Goal: Information Seeking & Learning: Check status

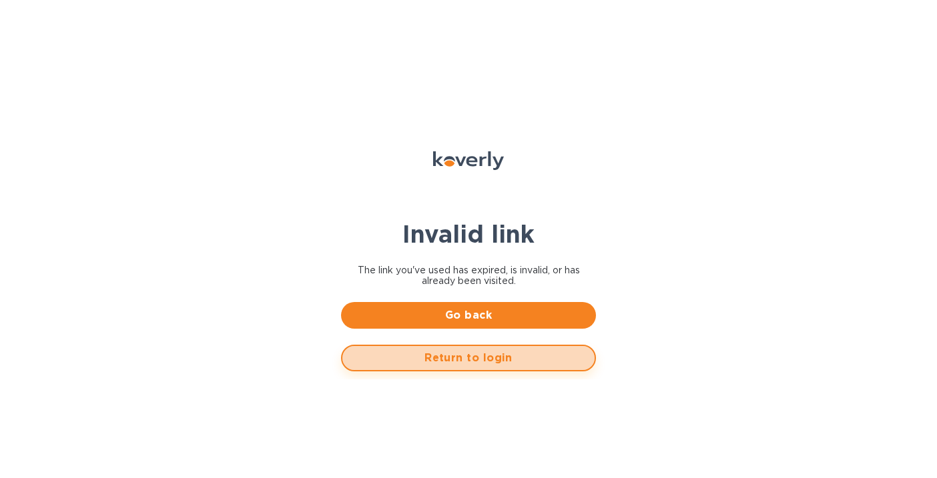
click at [523, 364] on span "Return to login" at bounding box center [468, 358] width 231 height 16
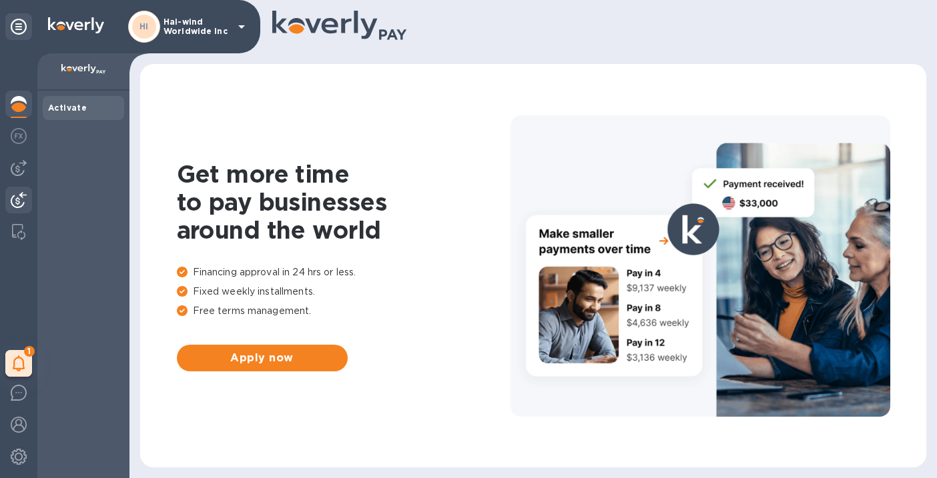
click at [21, 206] on img at bounding box center [19, 200] width 16 height 16
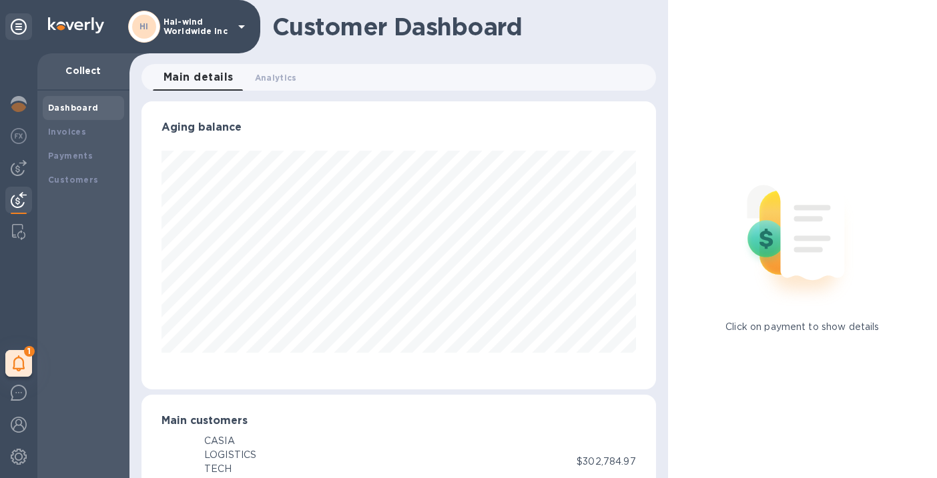
scroll to position [666946, 666725]
click at [18, 169] on img at bounding box center [19, 168] width 16 height 16
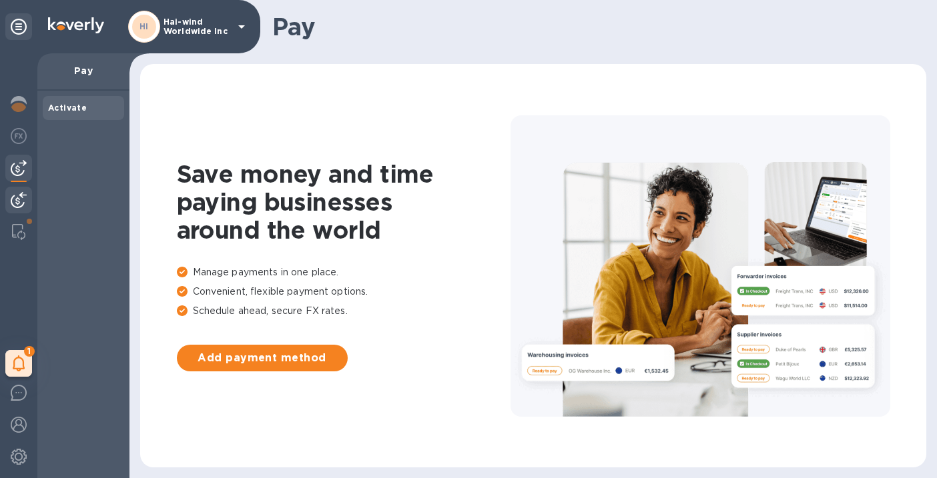
click at [17, 198] on img at bounding box center [19, 200] width 16 height 16
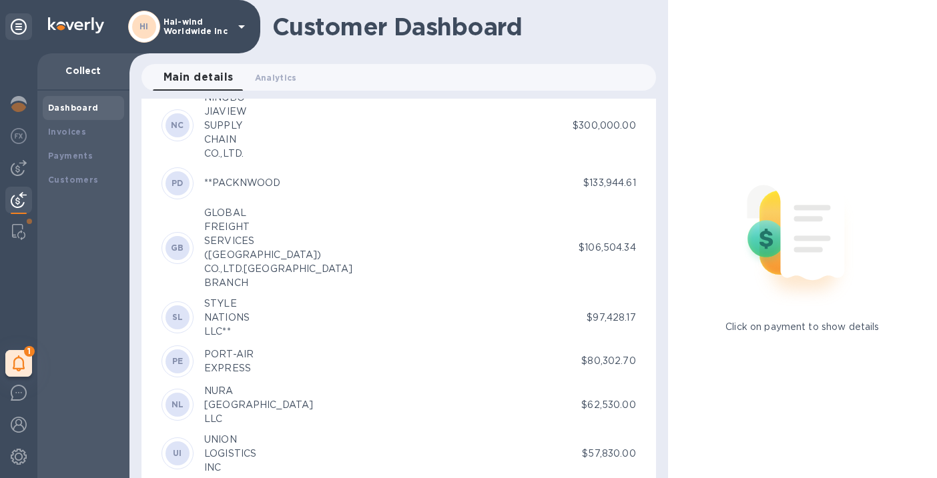
scroll to position [407, 0]
click at [16, 371] on icon at bounding box center [19, 364] width 13 height 16
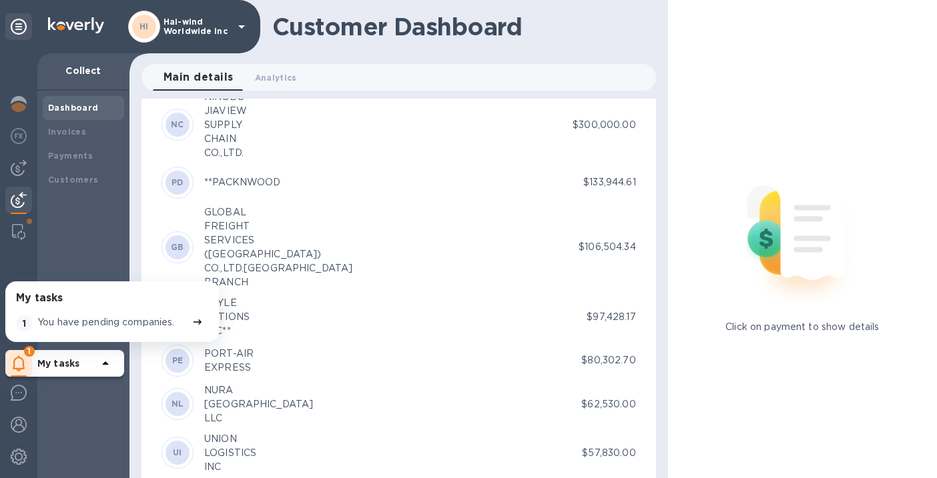
click at [107, 324] on p "You have pending companies." at bounding box center [105, 323] width 137 height 14
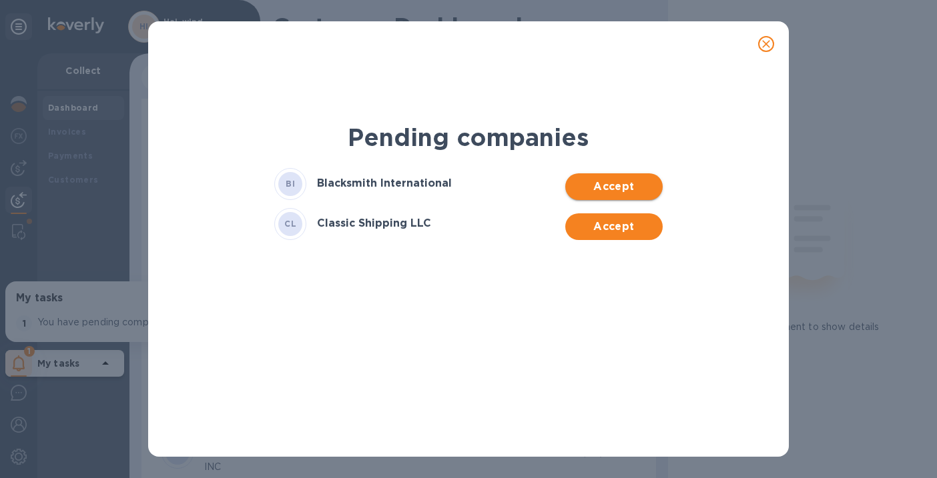
click at [634, 183] on span "Accept" at bounding box center [613, 187] width 75 height 16
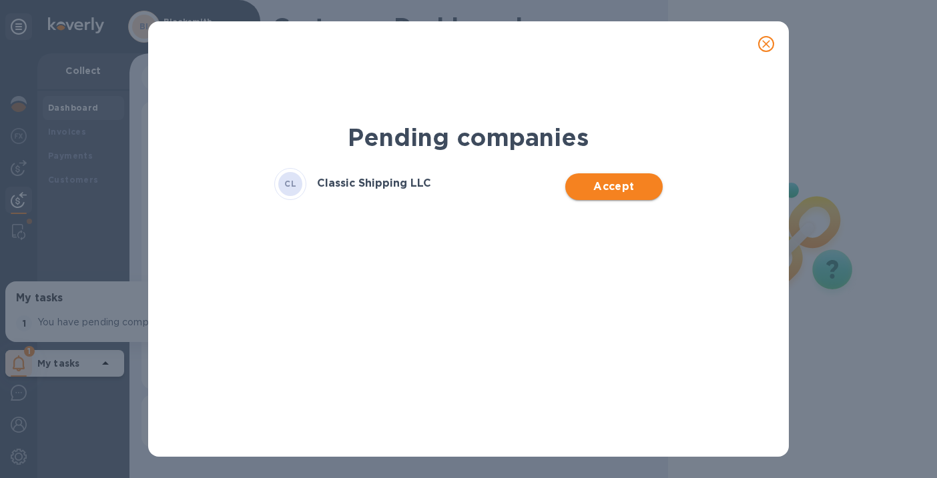
scroll to position [288, 514]
click at [625, 185] on span "Accept" at bounding box center [613, 187] width 75 height 16
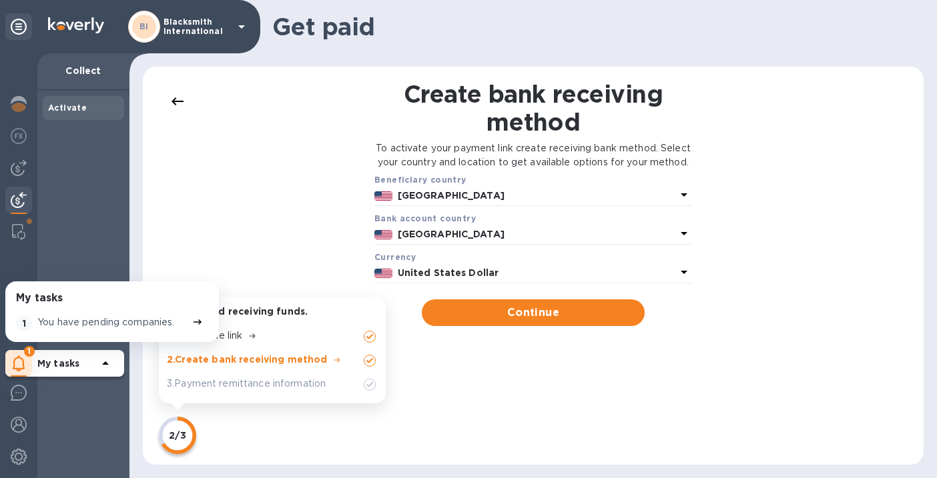
click at [95, 237] on div "Activate" at bounding box center [83, 285] width 92 height 388
click at [105, 318] on p "You have pending companies." at bounding box center [105, 323] width 137 height 14
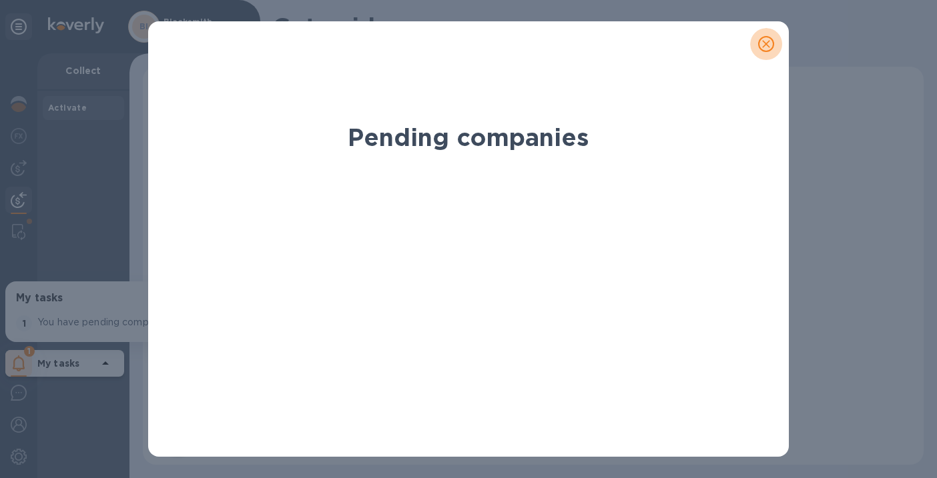
click at [767, 51] on span "close" at bounding box center [766, 44] width 16 height 16
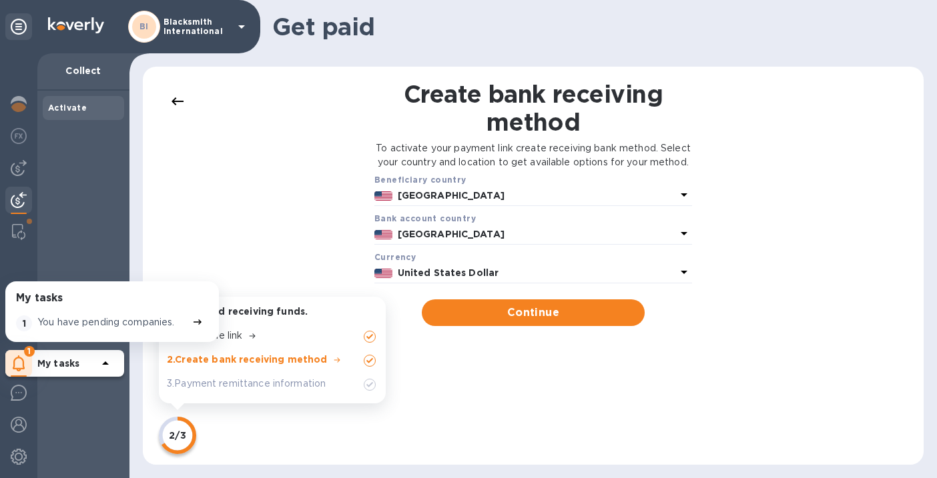
click at [180, 23] on p "Blacksmith International" at bounding box center [196, 26] width 67 height 19
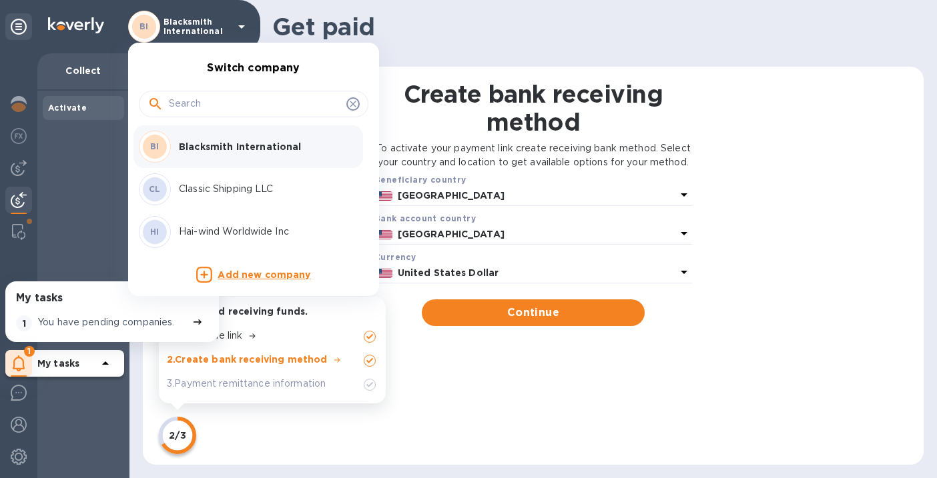
click at [212, 228] on p "Hai-wind Worldwide Inc" at bounding box center [263, 232] width 168 height 14
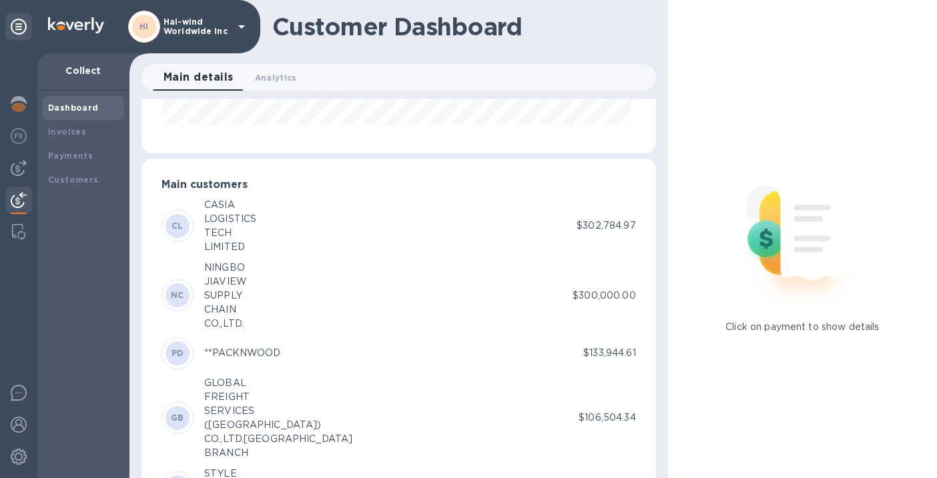
scroll to position [237, 0]
click at [266, 75] on span "Analytics 0" at bounding box center [276, 78] width 42 height 14
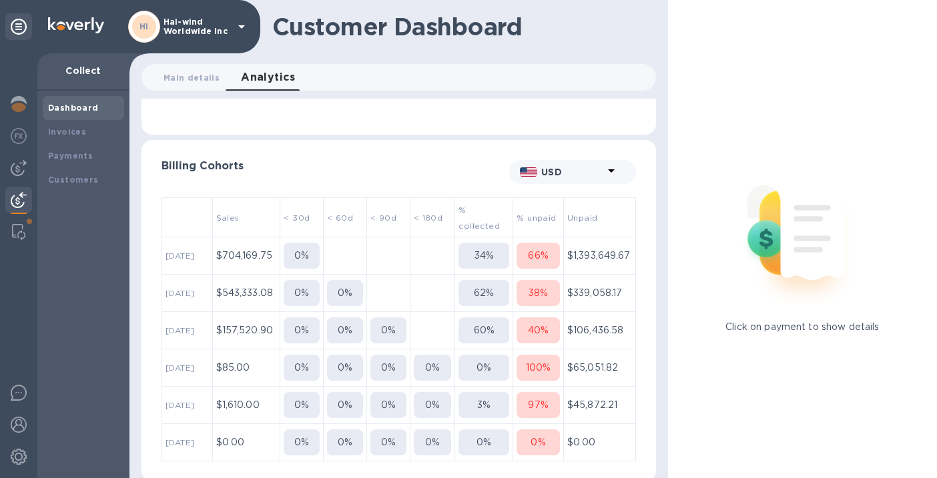
scroll to position [256, 0]
click at [180, 403] on th "[DATE]" at bounding box center [187, 404] width 51 height 37
click at [531, 402] on p "97 %" at bounding box center [538, 404] width 20 height 14
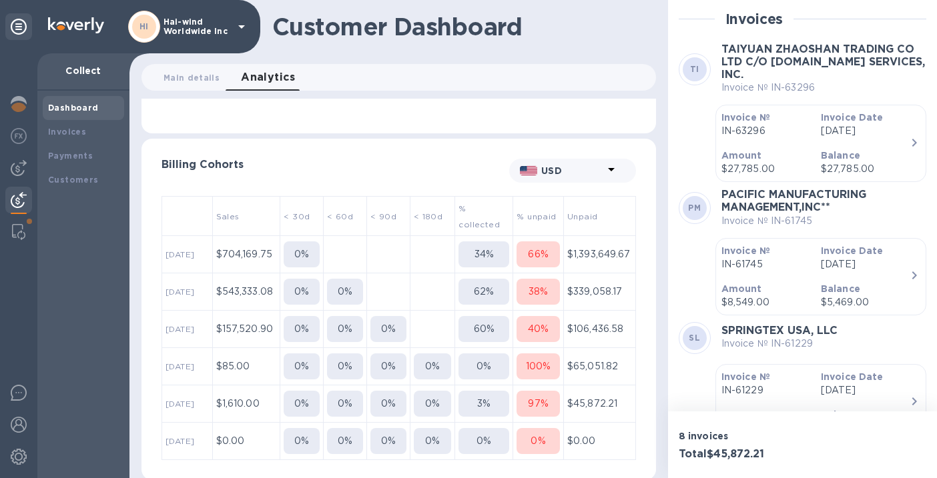
click at [906, 142] on icon "button" at bounding box center [914, 143] width 16 height 16
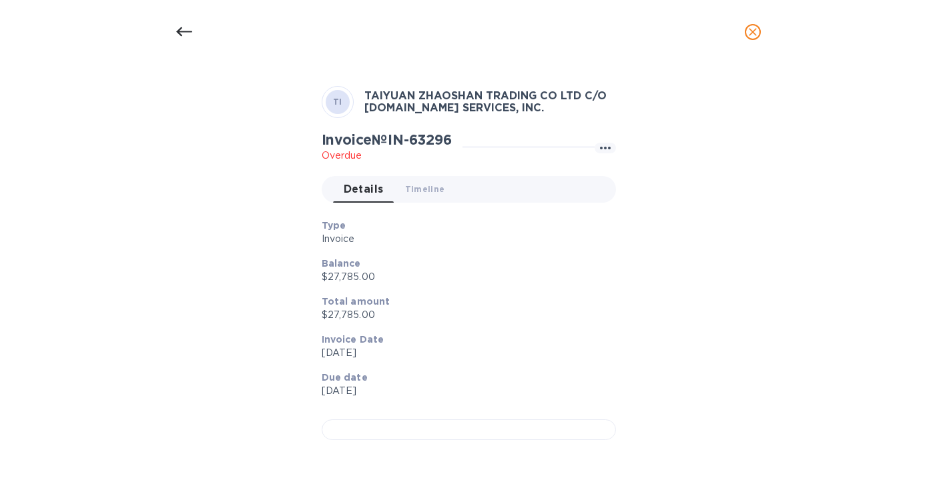
scroll to position [283, 0]
click at [753, 33] on icon "close" at bounding box center [753, 32] width 8 height 8
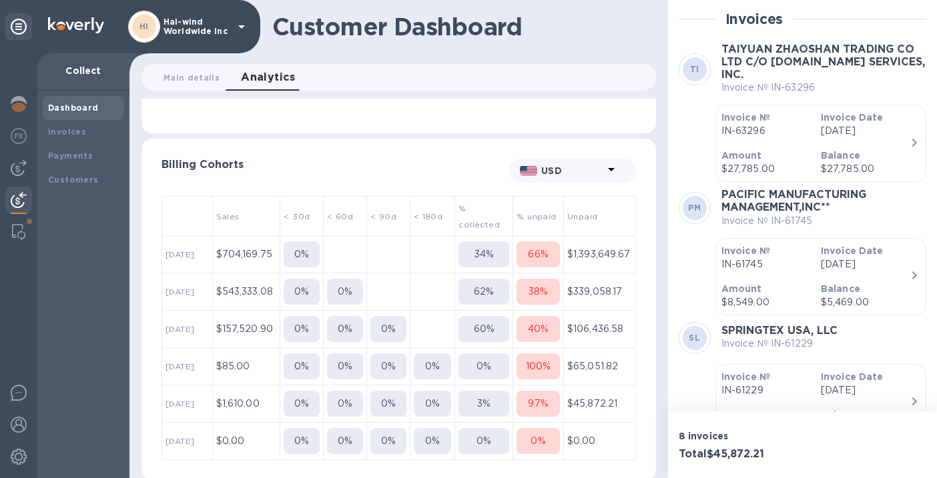
click at [537, 368] on p "100 %" at bounding box center [538, 367] width 25 height 14
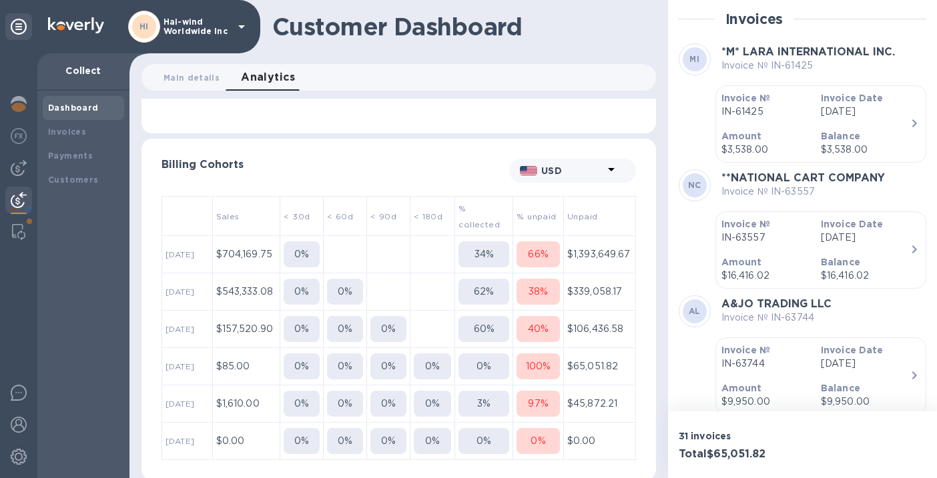
click at [906, 246] on icon "button" at bounding box center [914, 250] width 16 height 16
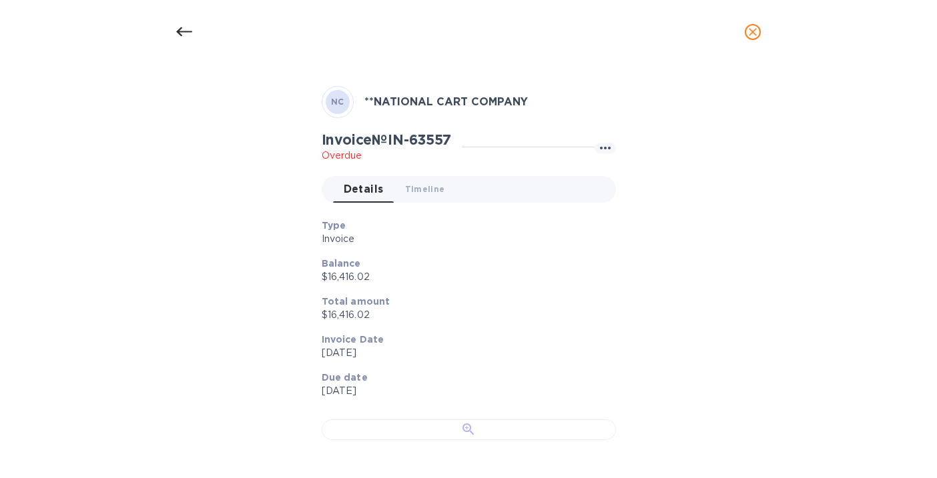
scroll to position [74, 0]
click at [424, 182] on span "Timeline 0" at bounding box center [425, 189] width 40 height 14
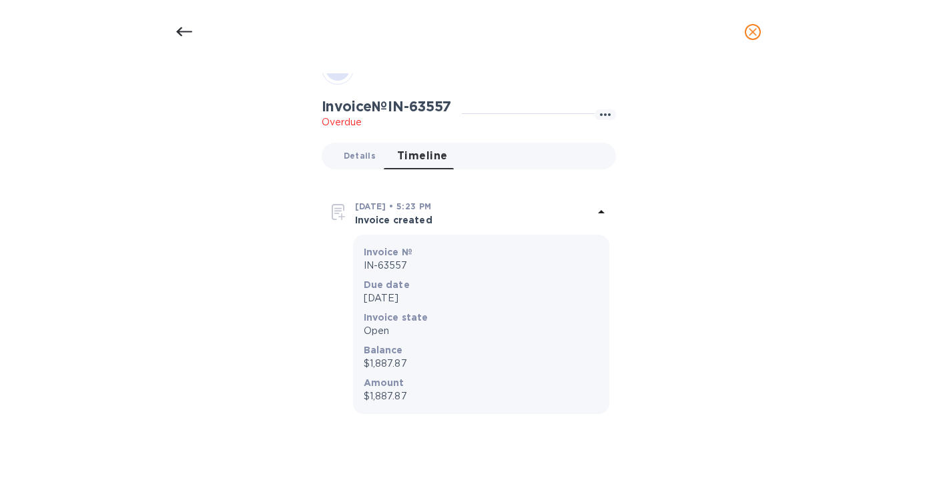
click at [344, 153] on span "Details 0" at bounding box center [360, 156] width 32 height 14
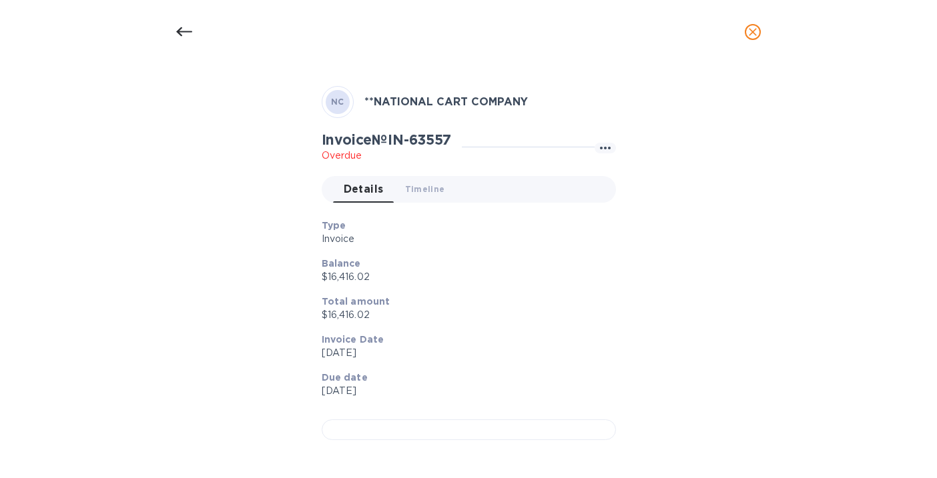
scroll to position [94, 0]
click at [183, 31] on icon at bounding box center [184, 31] width 16 height 9
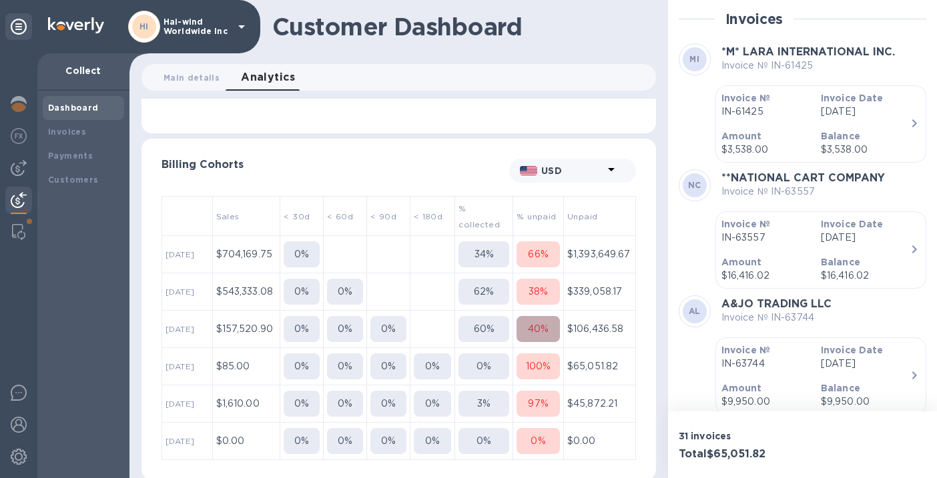
click at [543, 322] on div "40 %" at bounding box center [537, 329] width 43 height 14
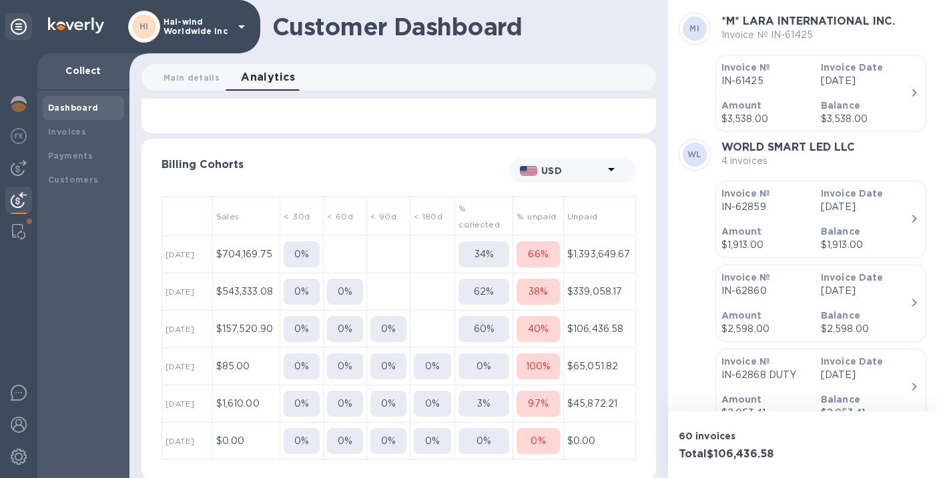
scroll to position [288, 509]
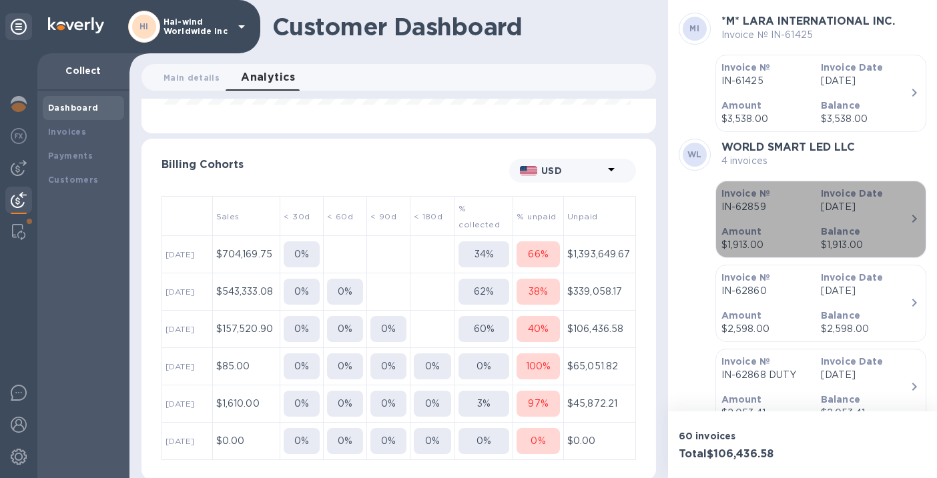
click at [893, 216] on div "Invoice Date [DATE]" at bounding box center [864, 200] width 99 height 38
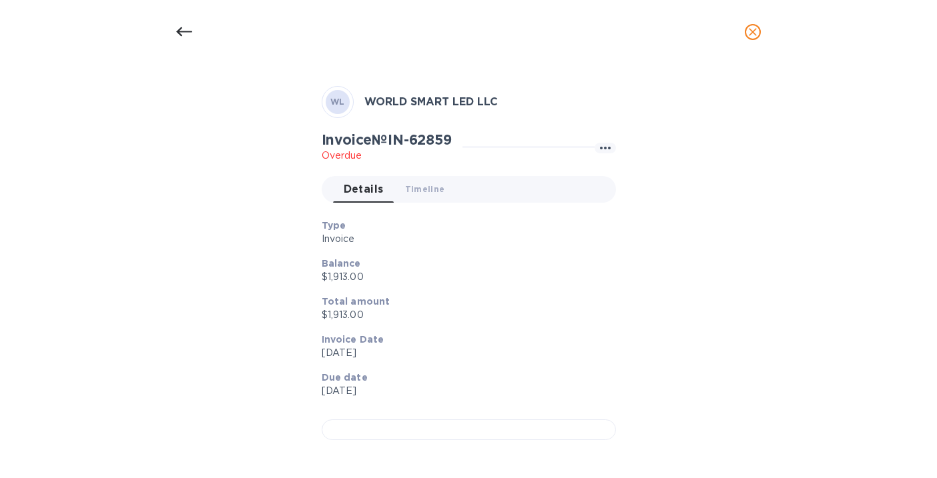
scroll to position [397, 0]
click at [397, 420] on div at bounding box center [469, 430] width 294 height 21
click at [185, 33] on icon at bounding box center [184, 32] width 16 height 16
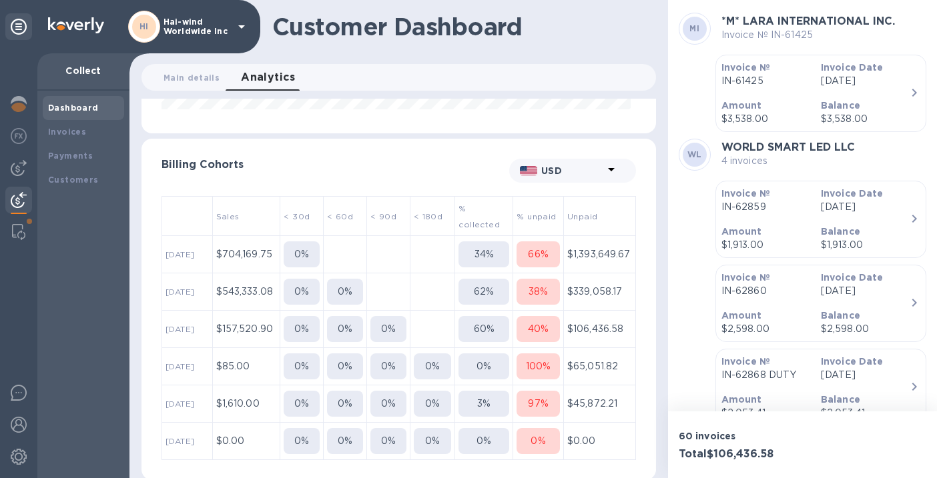
click at [538, 369] on p "100 %" at bounding box center [538, 367] width 25 height 14
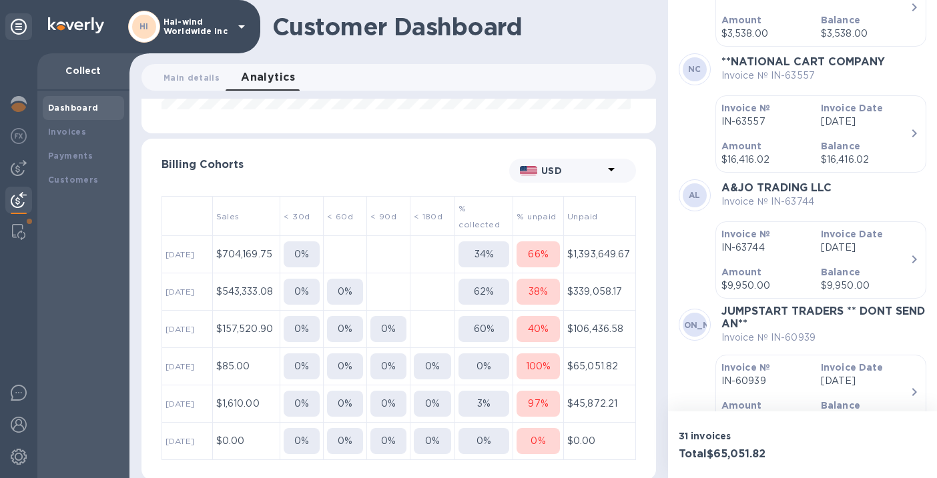
scroll to position [119, 0]
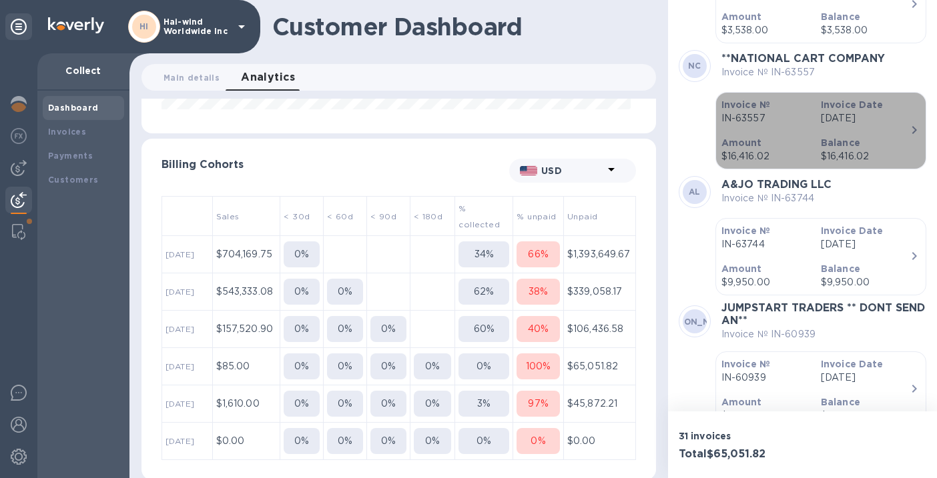
click at [895, 134] on div "Balance $16,416.02" at bounding box center [864, 150] width 99 height 38
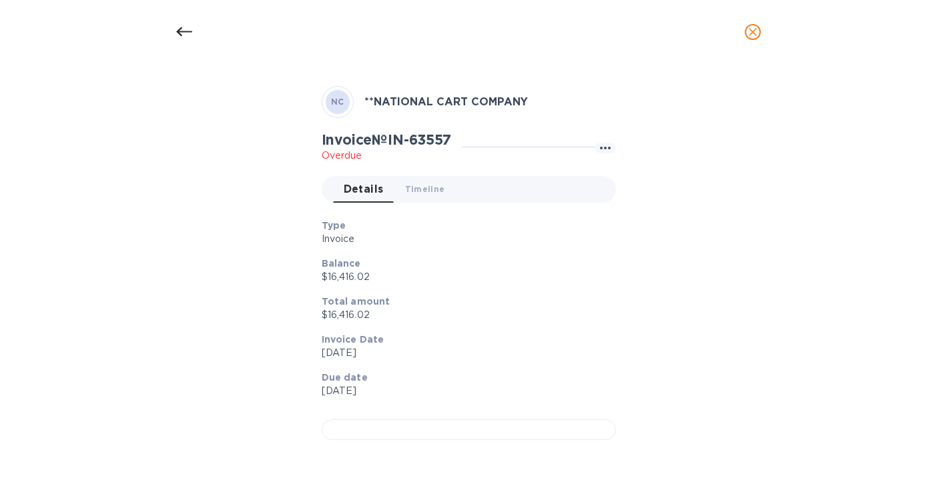
scroll to position [397, 0]
click at [430, 420] on div at bounding box center [469, 430] width 294 height 21
click at [179, 29] on icon at bounding box center [184, 31] width 16 height 9
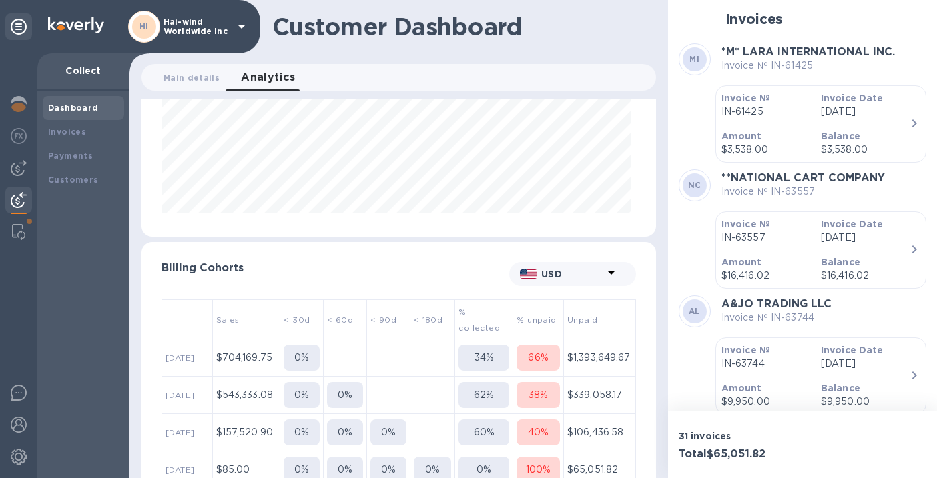
scroll to position [163, 0]
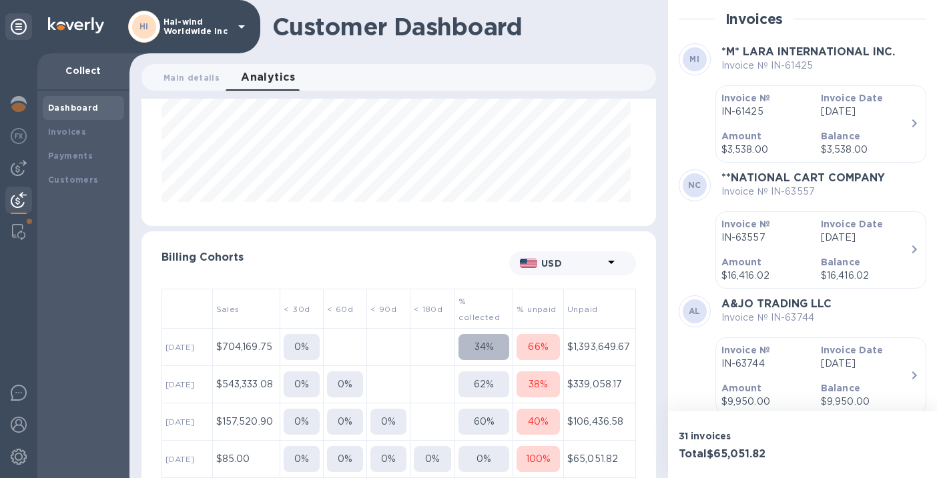
click at [477, 344] on p "34 %" at bounding box center [483, 347] width 19 height 14
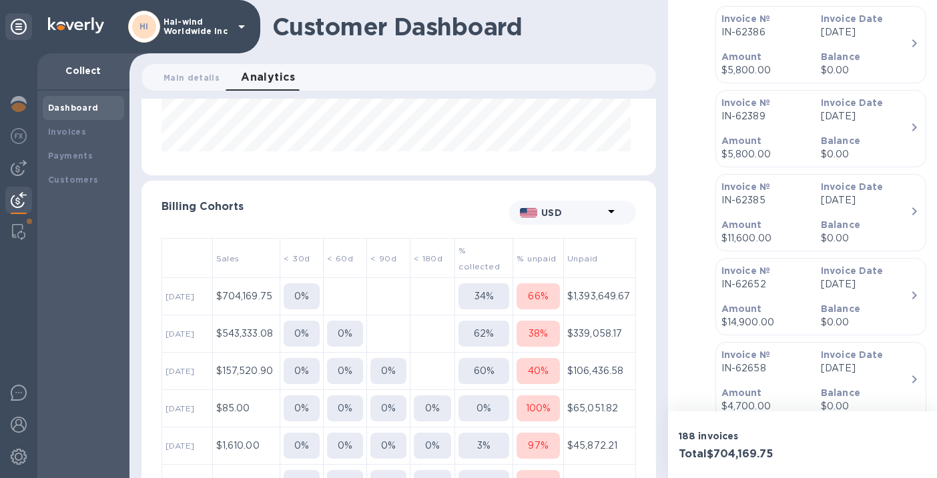
scroll to position [256, 0]
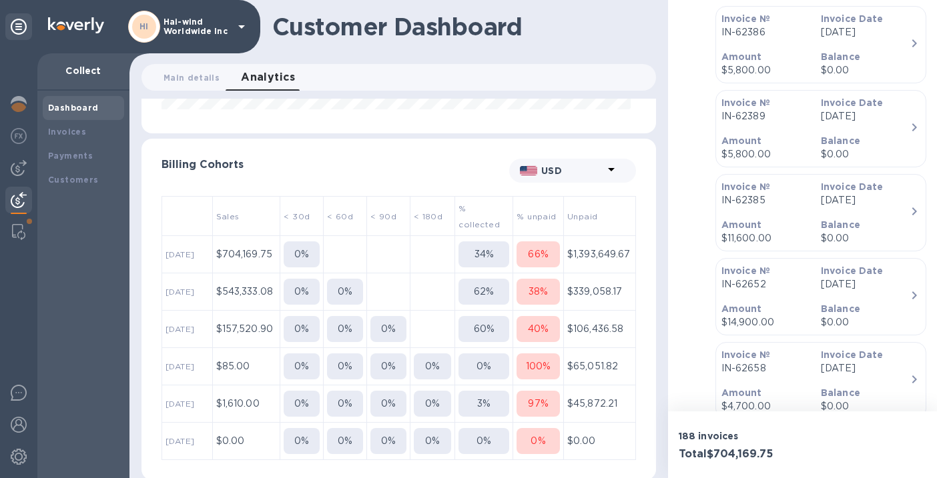
click at [483, 332] on p "60 %" at bounding box center [484, 329] width 21 height 14
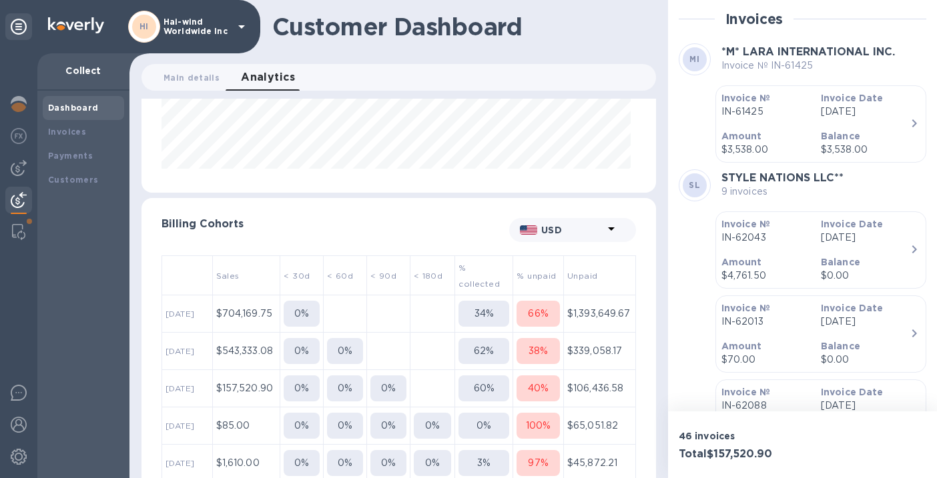
scroll to position [256, 0]
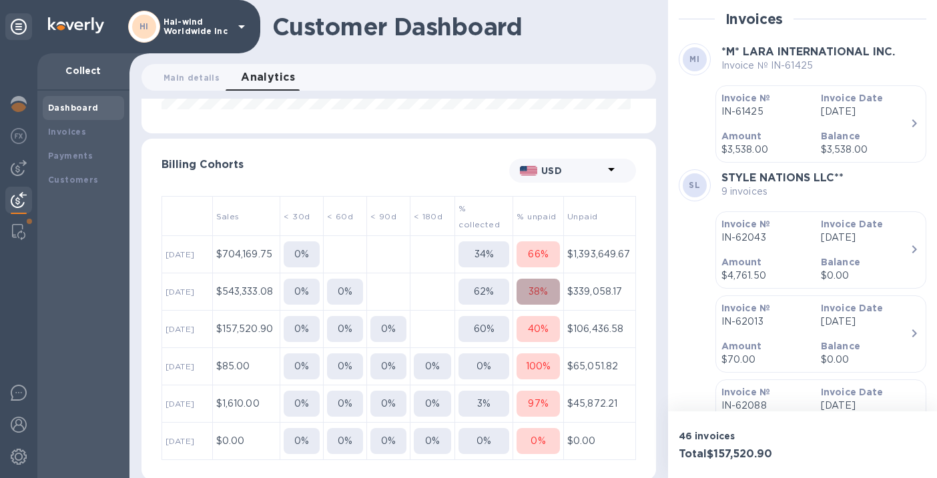
click at [542, 289] on p "38 %" at bounding box center [537, 292] width 19 height 14
click at [490, 296] on div "62 %" at bounding box center [483, 292] width 51 height 14
click at [546, 286] on div "38 %" at bounding box center [537, 292] width 43 height 14
click at [536, 372] on button "100 %" at bounding box center [537, 367] width 43 height 26
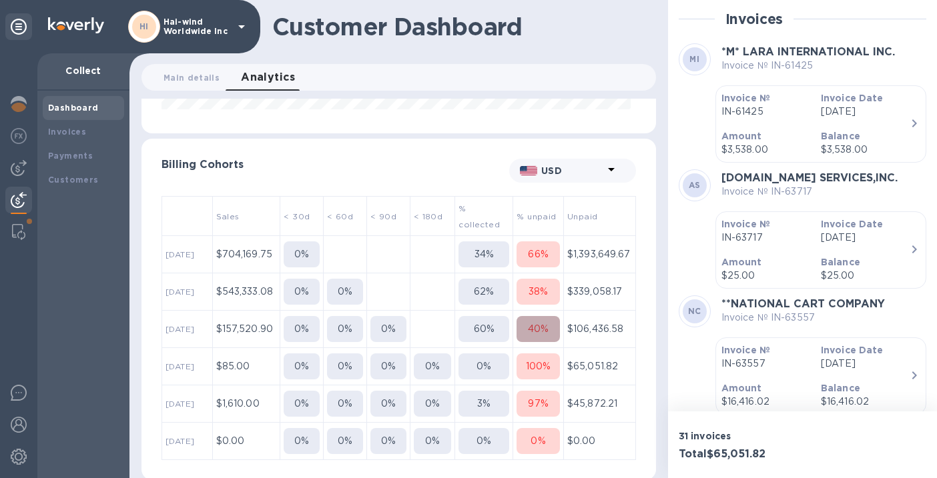
click at [534, 331] on p "40 %" at bounding box center [538, 329] width 21 height 14
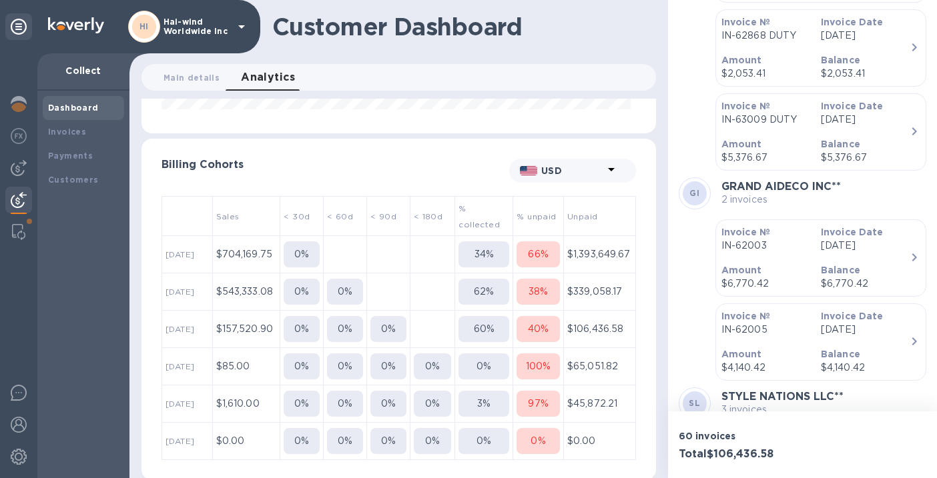
scroll to position [529, 0]
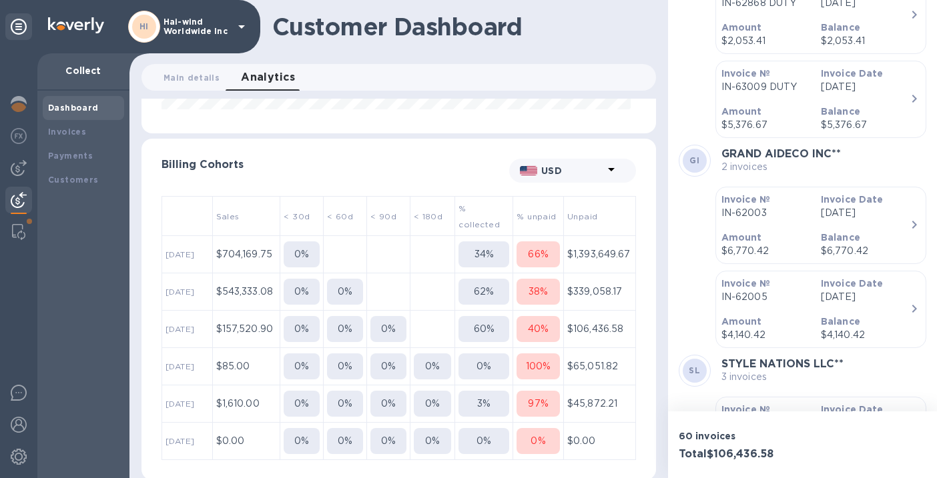
click at [897, 224] on div "Invoice Date [DATE]" at bounding box center [864, 206] width 99 height 38
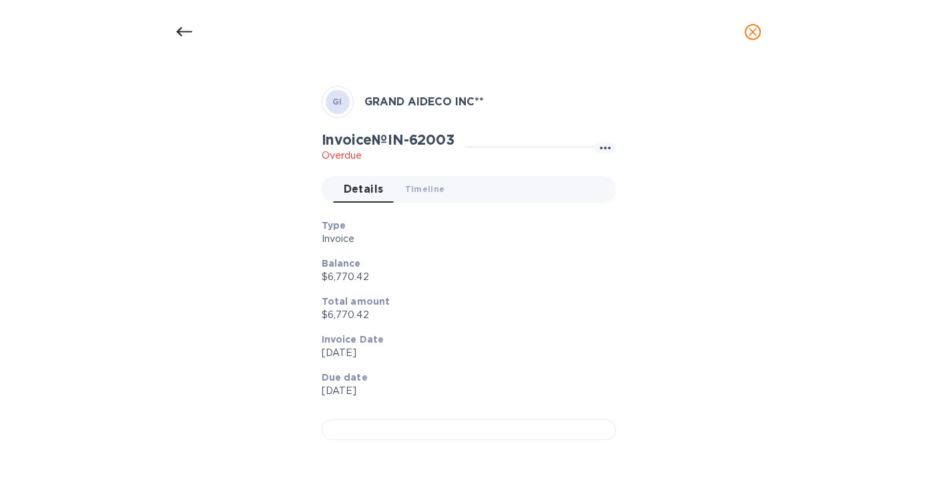
scroll to position [397, 0]
click at [396, 420] on div at bounding box center [469, 430] width 294 height 21
click at [180, 31] on icon at bounding box center [184, 32] width 16 height 16
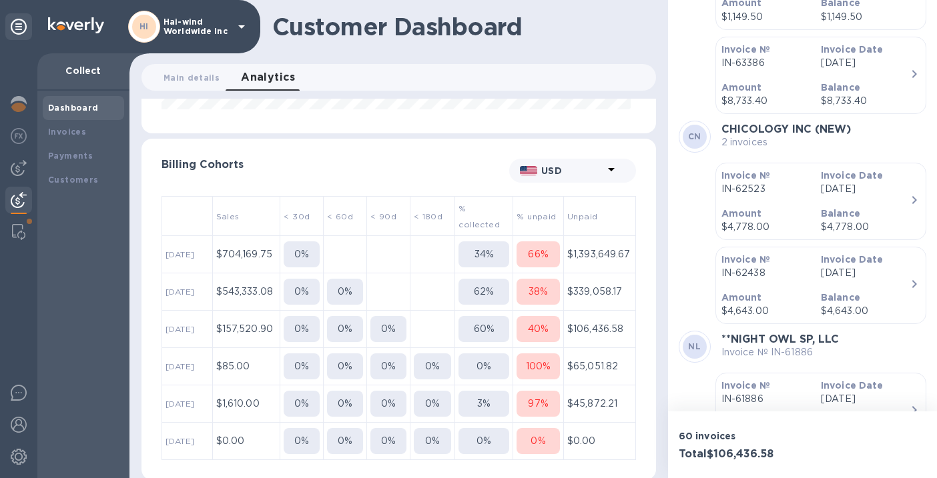
scroll to position [1060, 0]
drag, startPoint x: 813, startPoint y: 125, endPoint x: 725, endPoint y: 128, distance: 88.8
click at [725, 128] on b "CHICOLOGY INC (NEW)" at bounding box center [785, 127] width 129 height 13
copy b "CHICOLOGY INC"
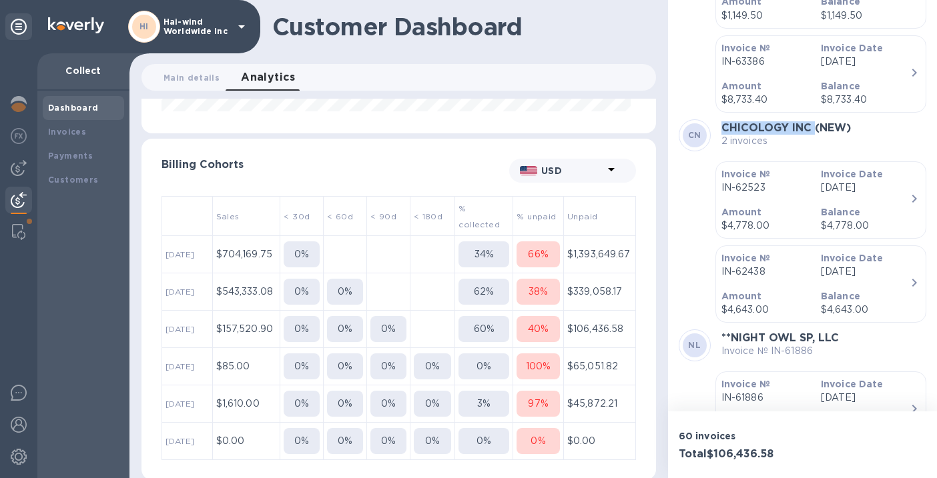
click at [906, 191] on icon "button" at bounding box center [914, 199] width 16 height 16
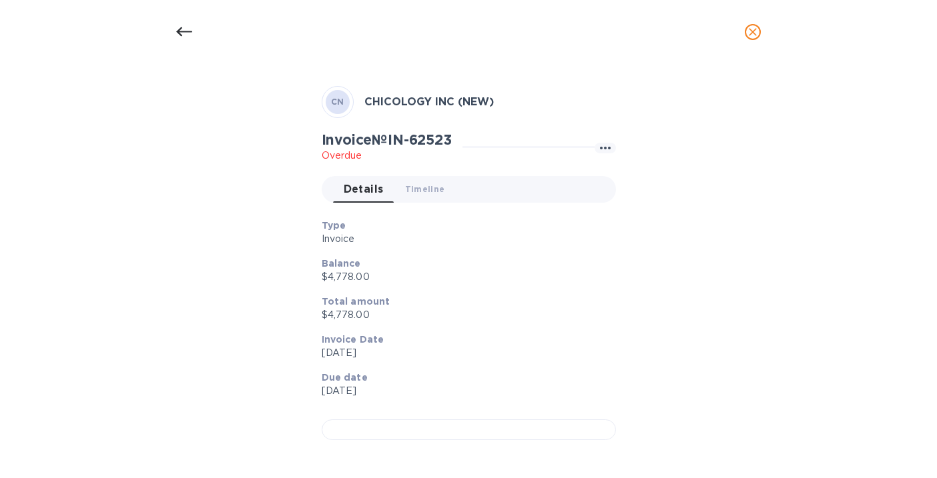
scroll to position [397, 0]
click at [396, 420] on div at bounding box center [469, 430] width 294 height 21
click at [181, 31] on icon at bounding box center [184, 32] width 16 height 16
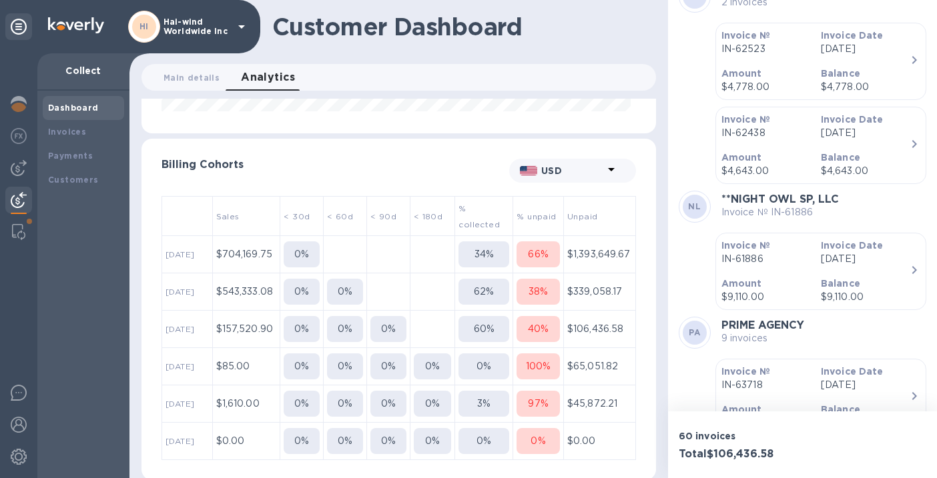
scroll to position [1196, 0]
drag, startPoint x: 731, startPoint y: 202, endPoint x: 845, endPoint y: 201, distance: 114.1
click at [845, 201] on div "NL **NIGHT OWL SP, LLC Invoice № IN-61886" at bounding box center [803, 209] width 248 height 32
copy b "NIGHT OWL SP, LLC"
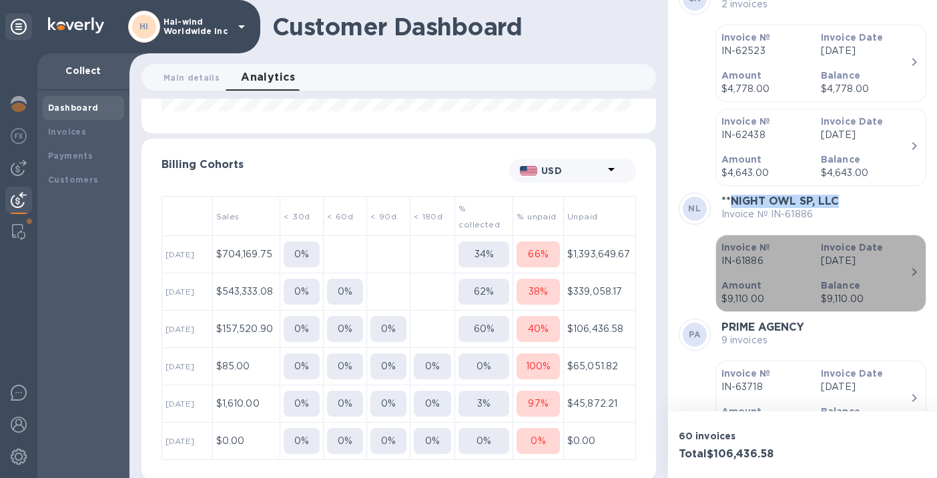
click at [861, 279] on p "Balance" at bounding box center [865, 285] width 89 height 13
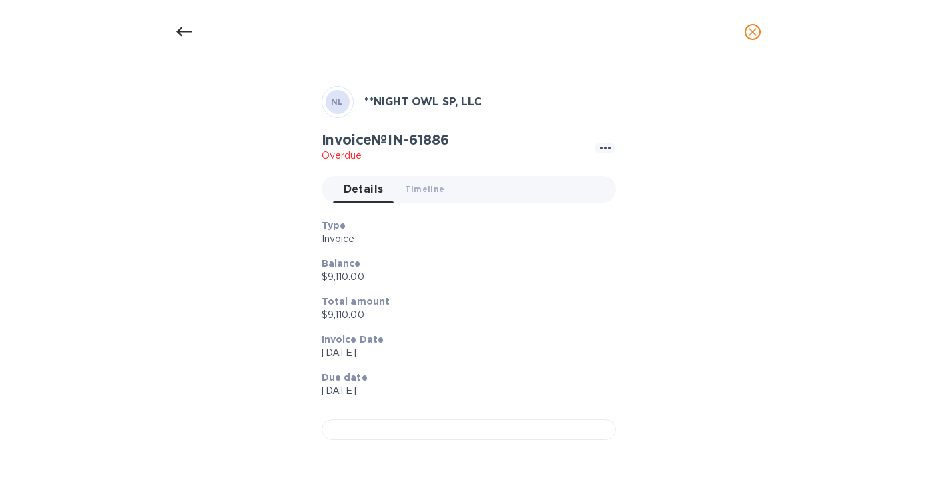
scroll to position [358, 0]
click at [376, 420] on div at bounding box center [469, 430] width 294 height 21
click at [183, 32] on icon at bounding box center [184, 32] width 16 height 16
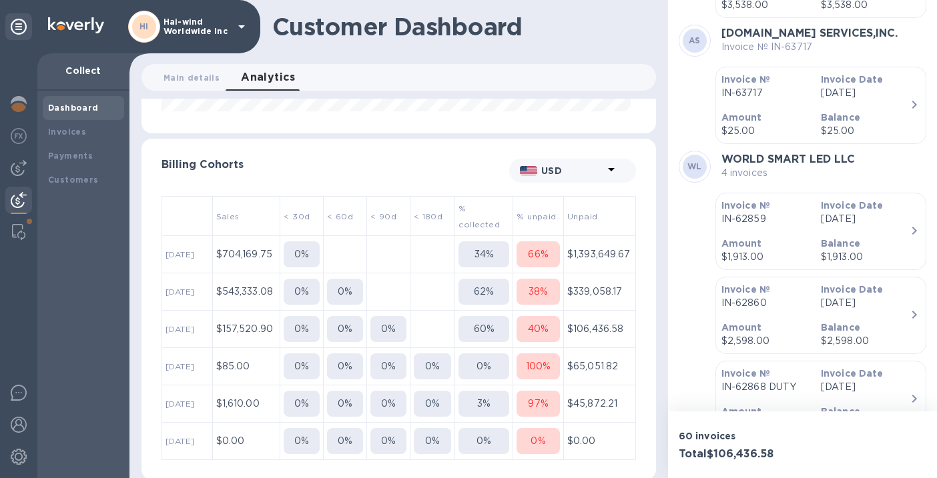
scroll to position [0, 0]
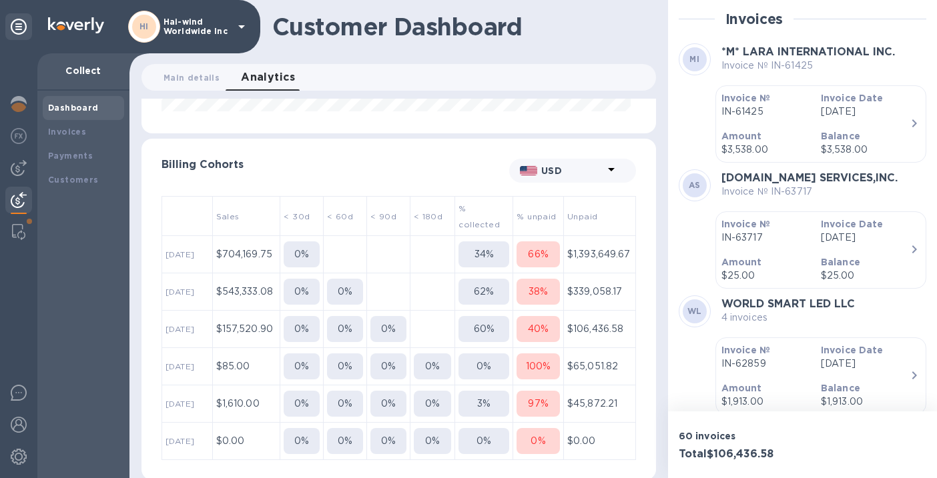
click at [533, 368] on p "100 %" at bounding box center [538, 367] width 25 height 14
click at [782, 357] on p "IN-63557" at bounding box center [765, 364] width 89 height 14
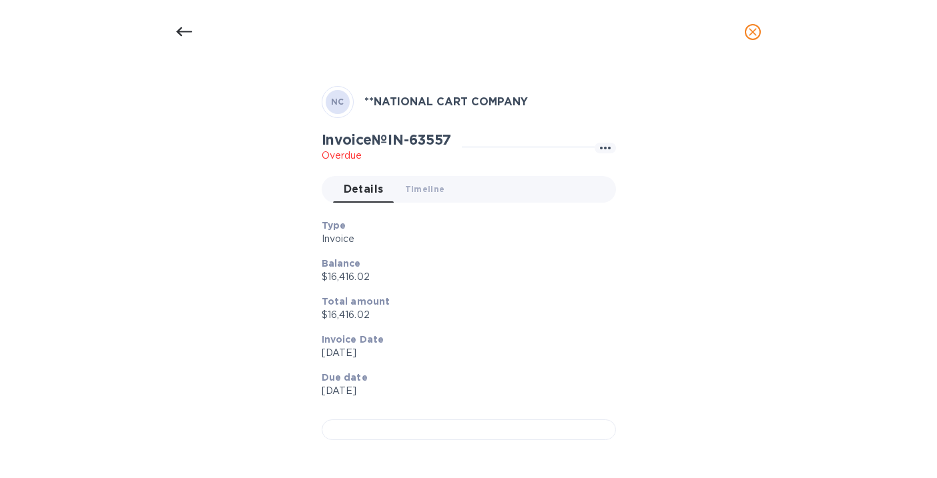
scroll to position [397, 0]
